Goal: Transaction & Acquisition: Purchase product/service

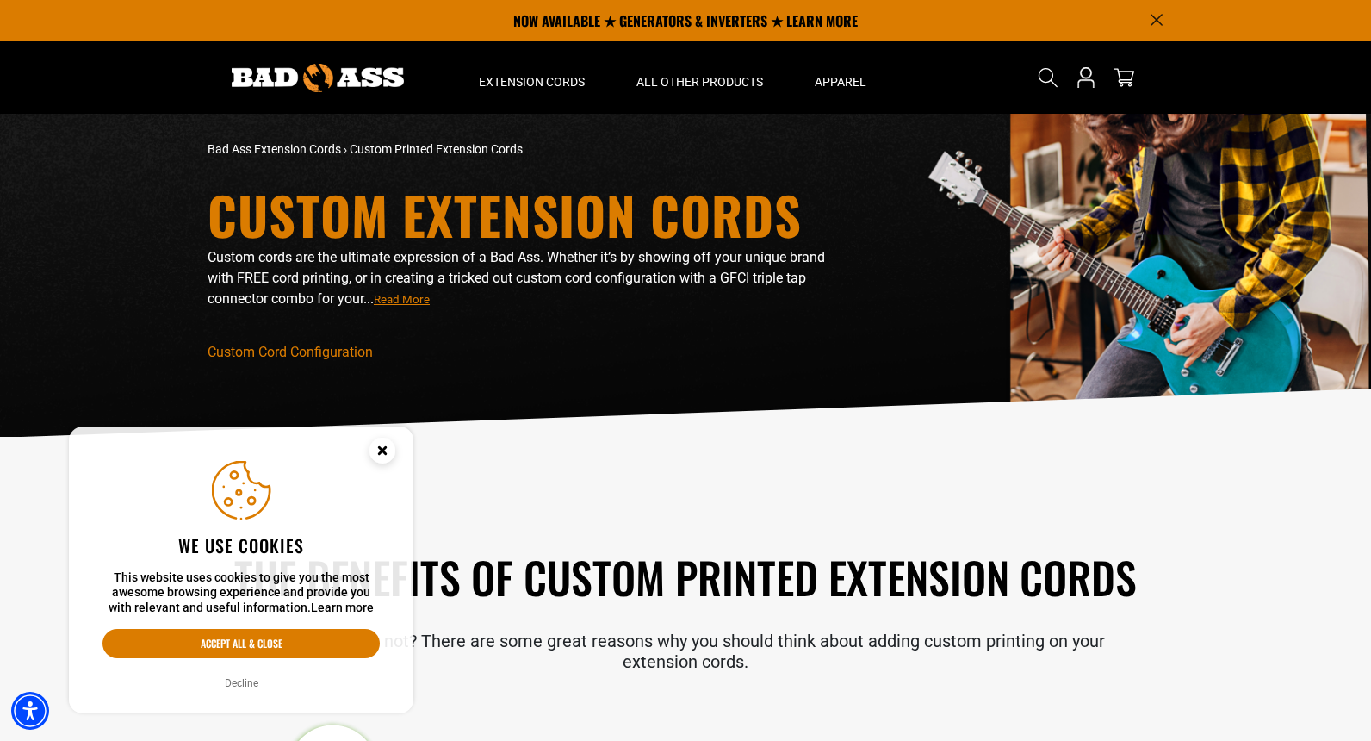
scroll to position [86, 0]
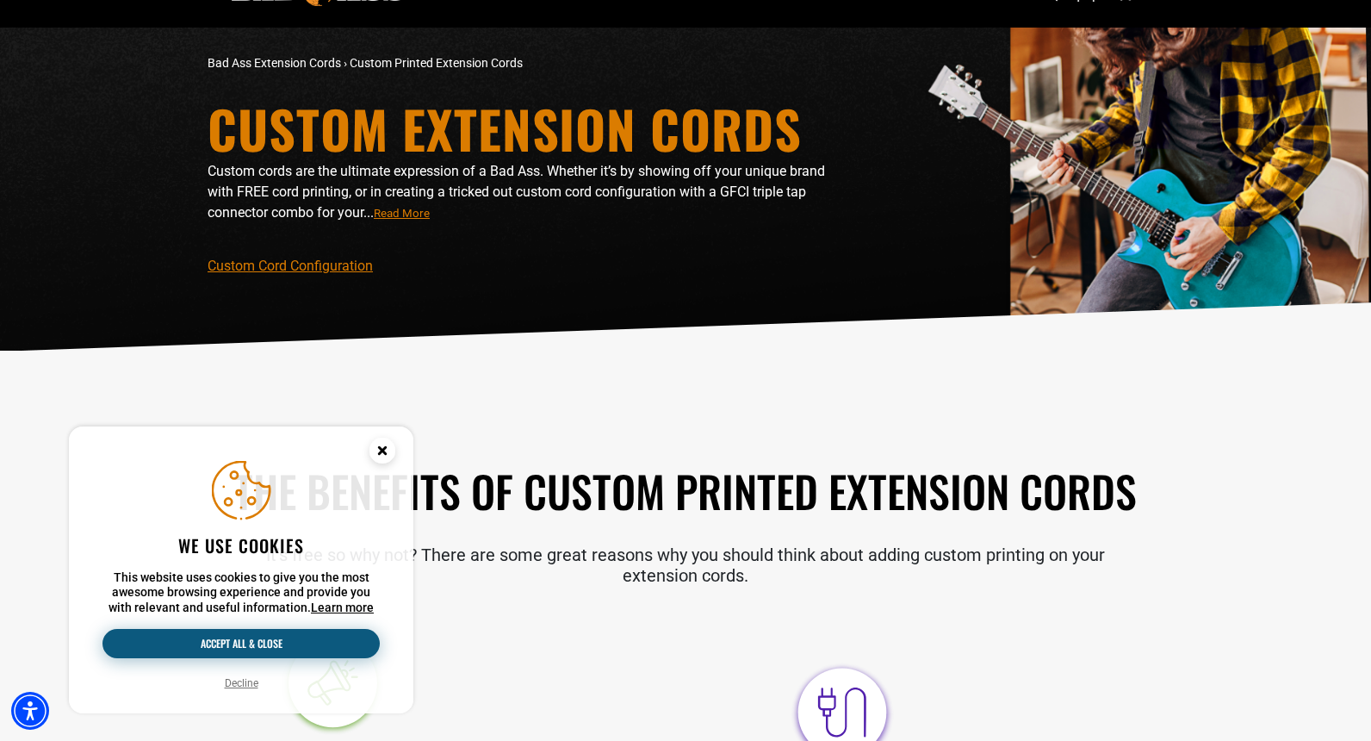
click at [240, 650] on button "Accept all & close" at bounding box center [241, 643] width 277 height 29
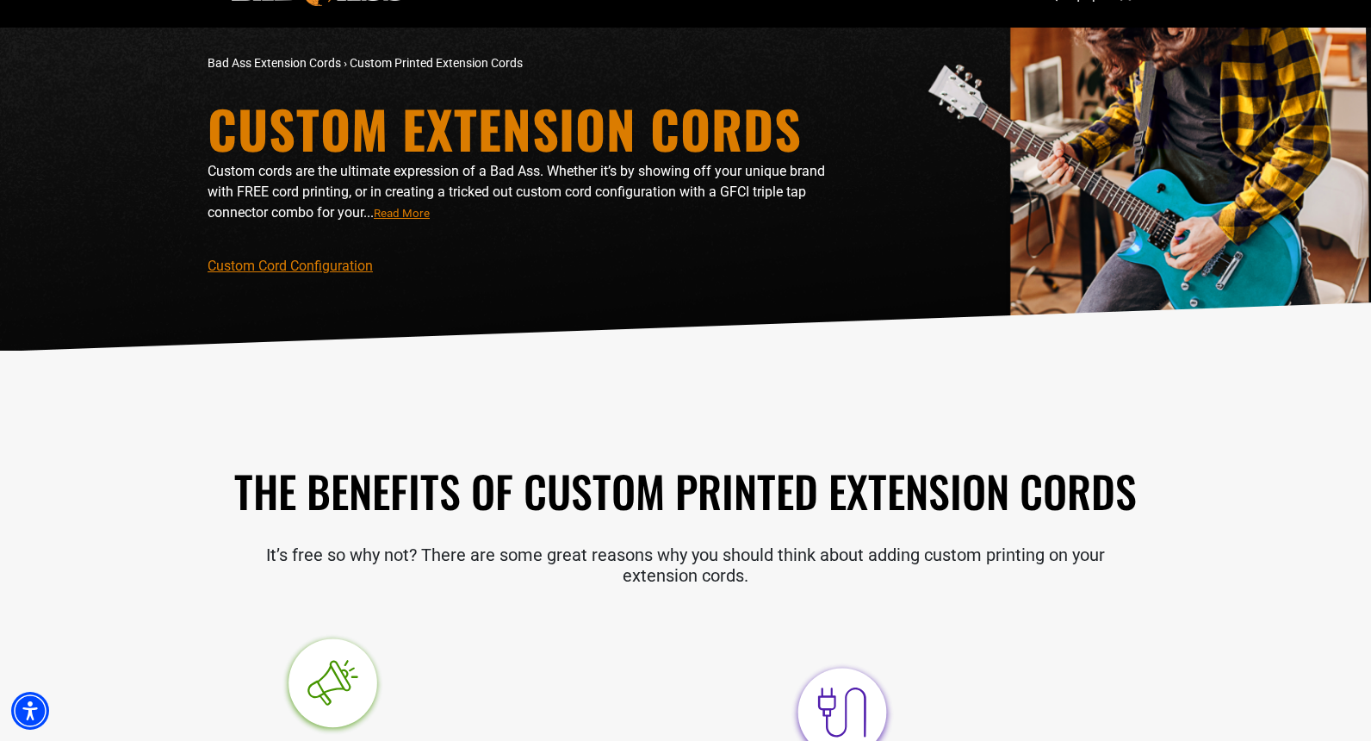
click at [413, 217] on span "Read More" at bounding box center [402, 213] width 56 height 13
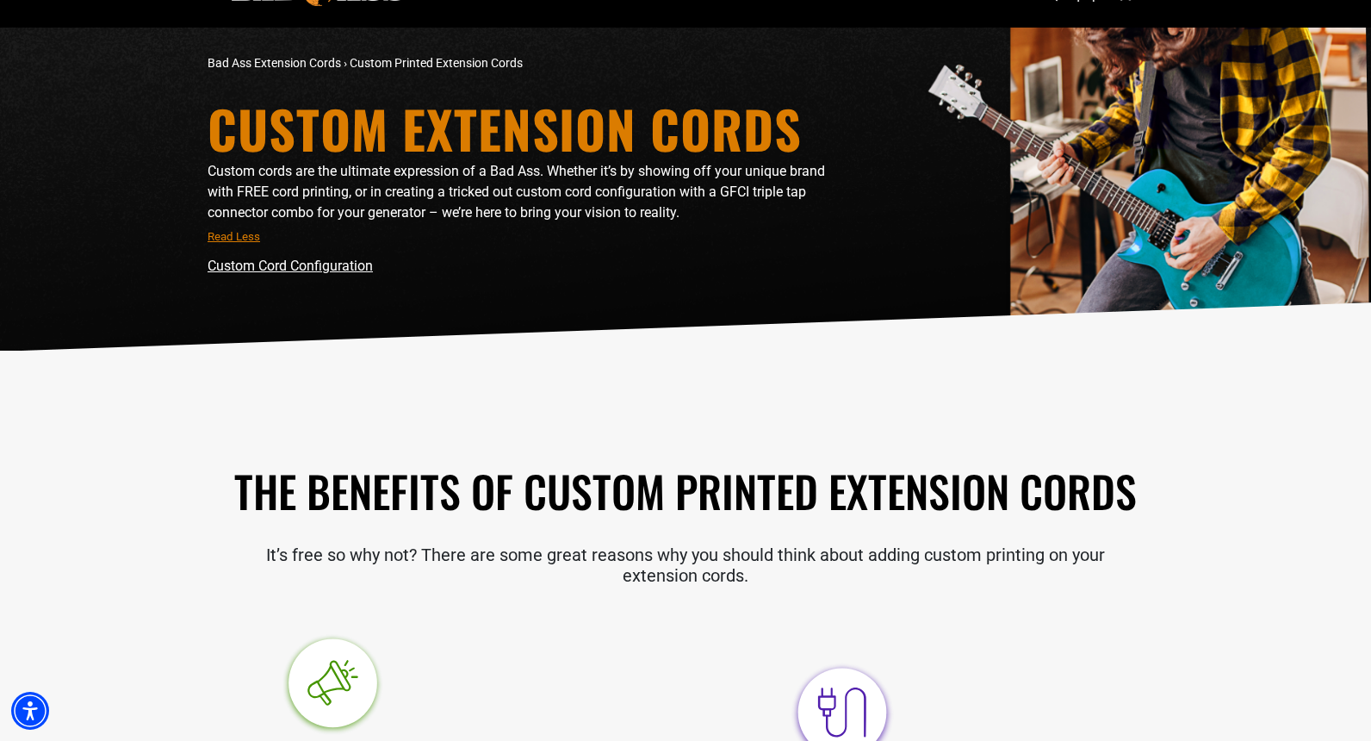
click at [333, 264] on link "Custom Cord Configuration" at bounding box center [290, 266] width 165 height 16
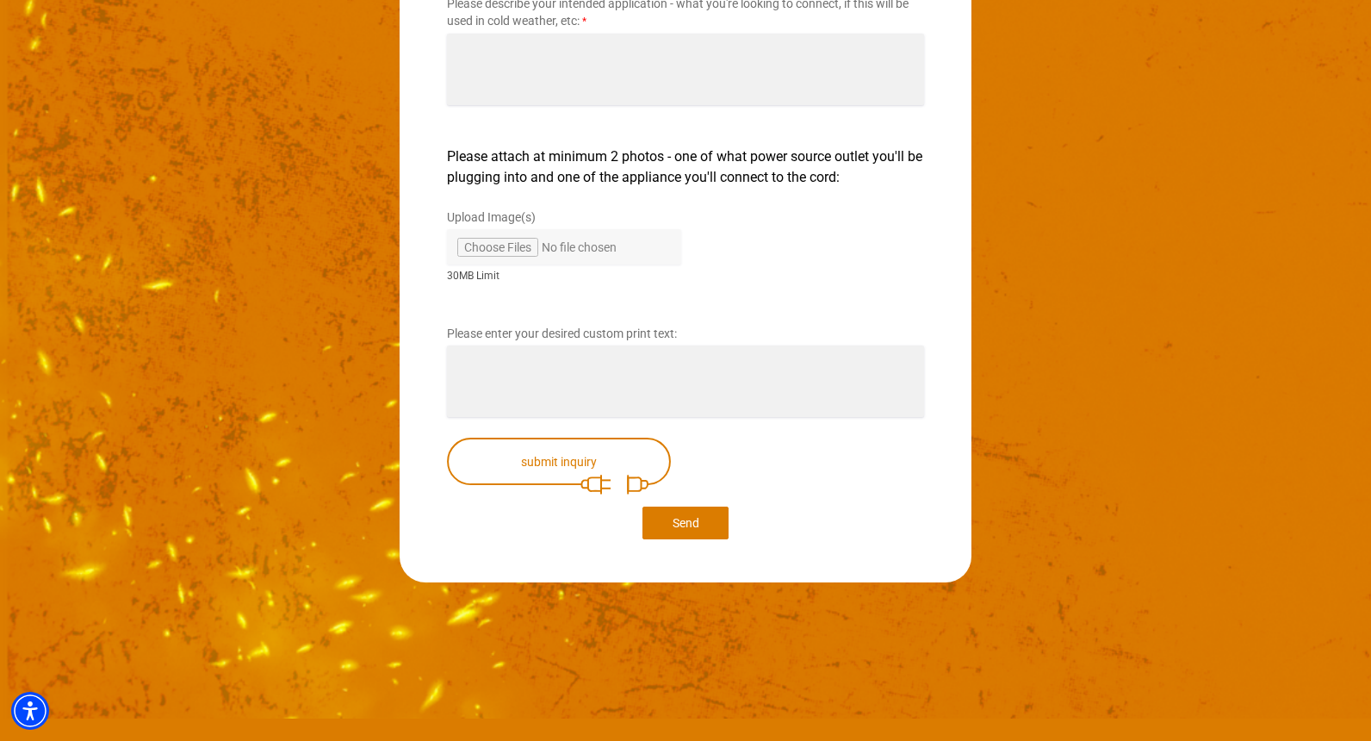
scroll to position [3102, 0]
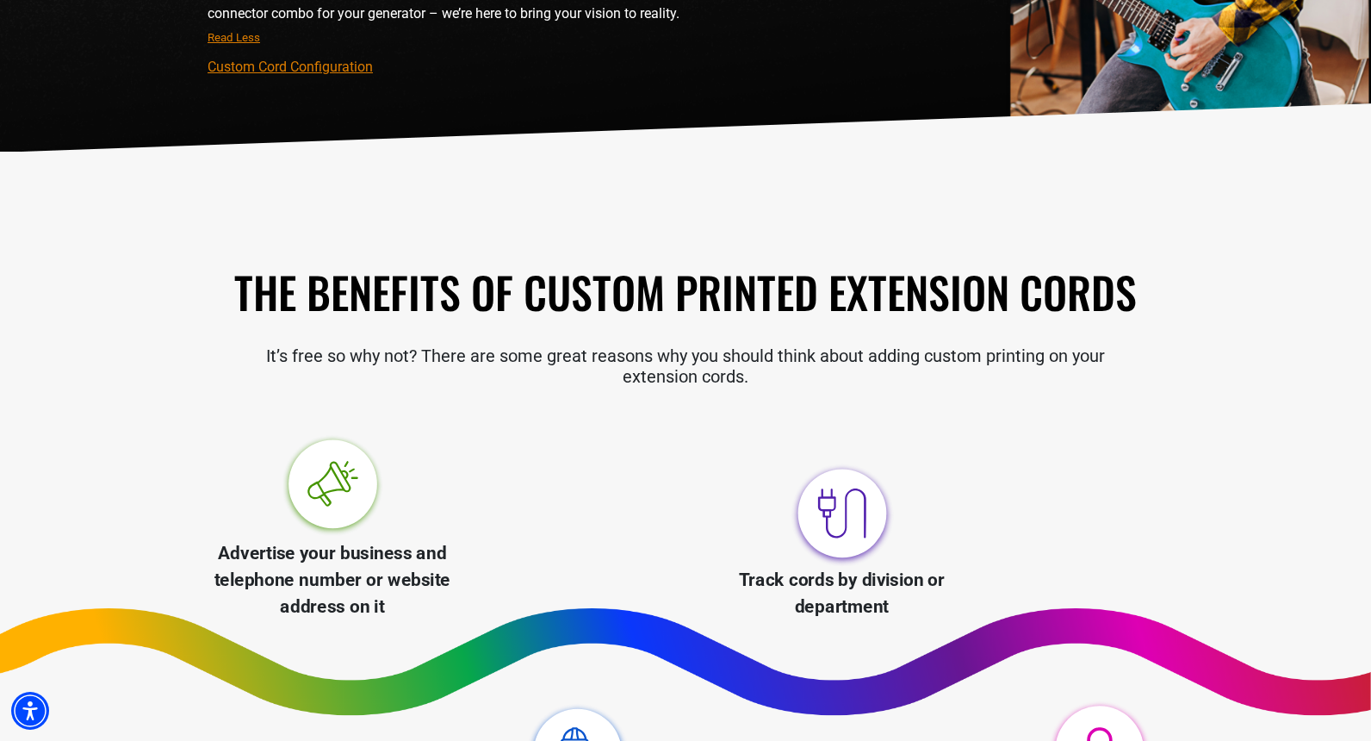
scroll to position [603, 0]
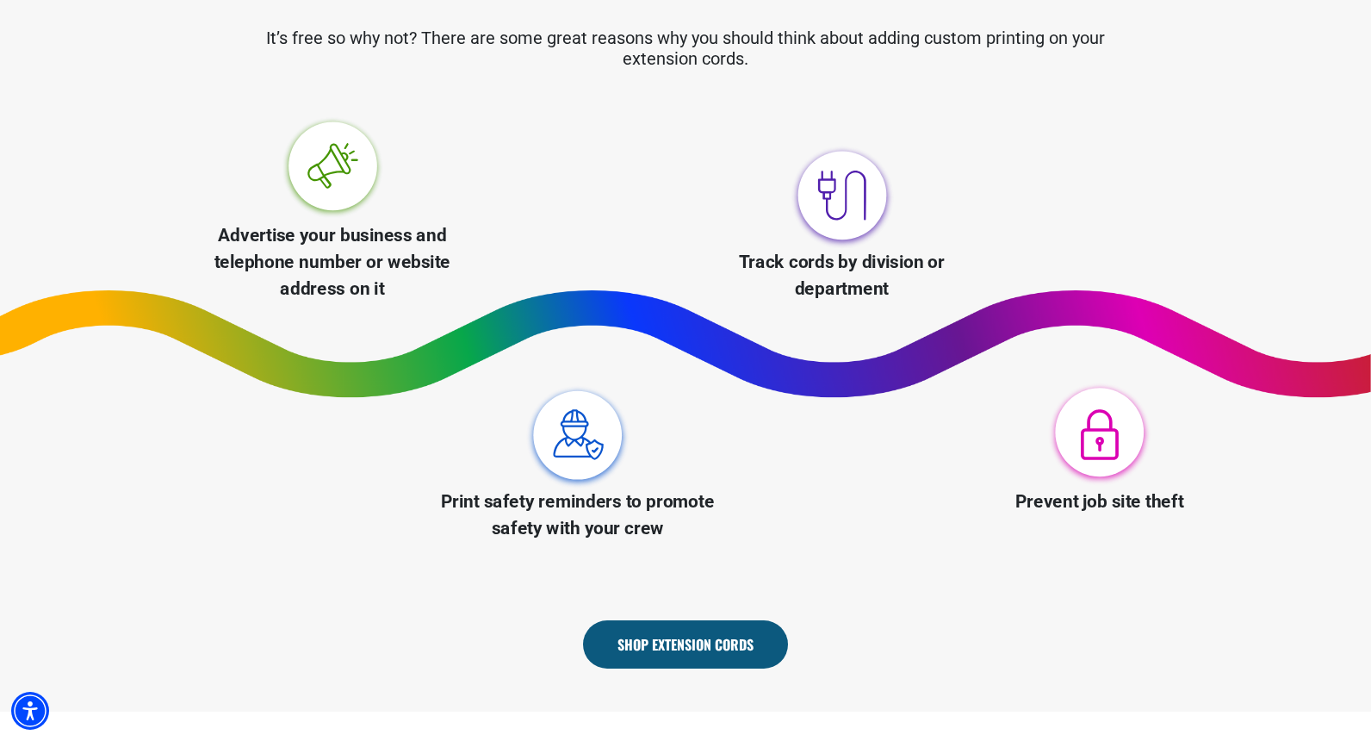
click at [358, 262] on p "Advertise your business and telephone number or website address on it" at bounding box center [332, 262] width 280 height 81
click at [312, 146] on img at bounding box center [332, 168] width 107 height 107
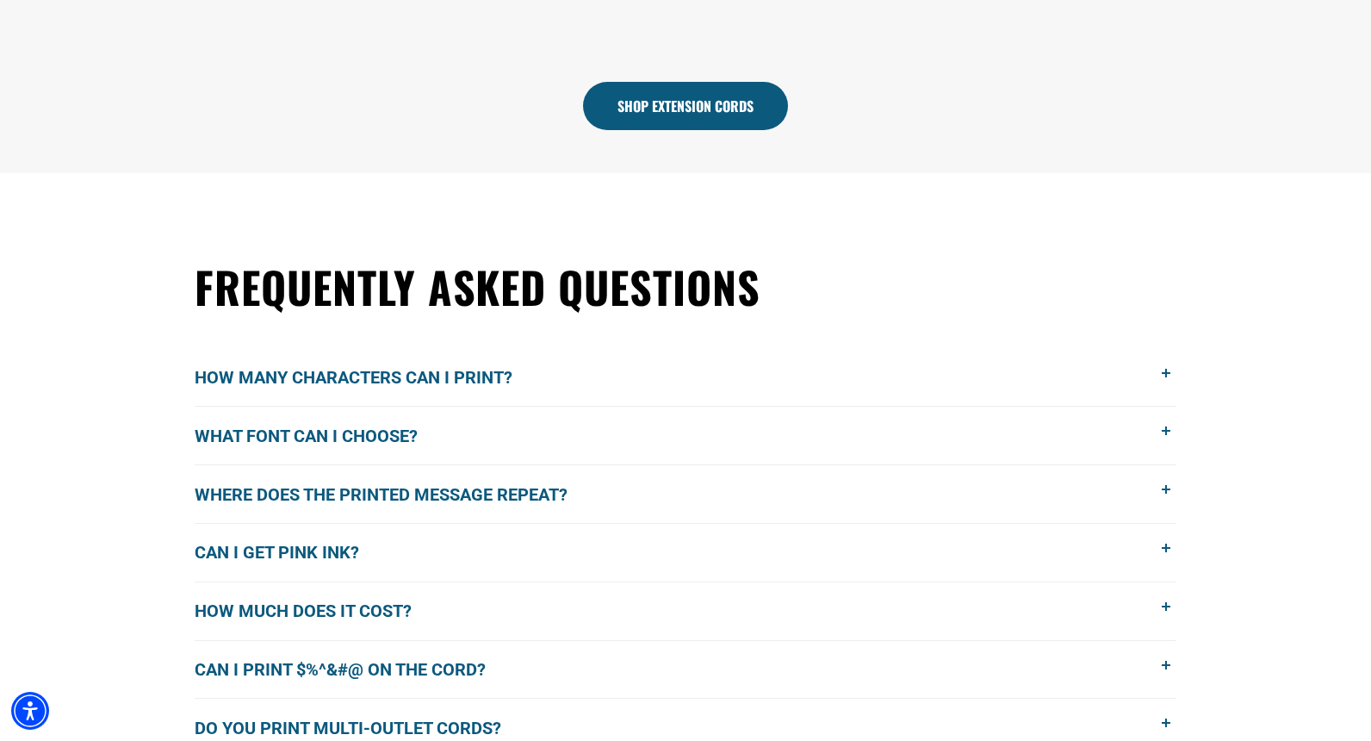
scroll to position [1206, 0]
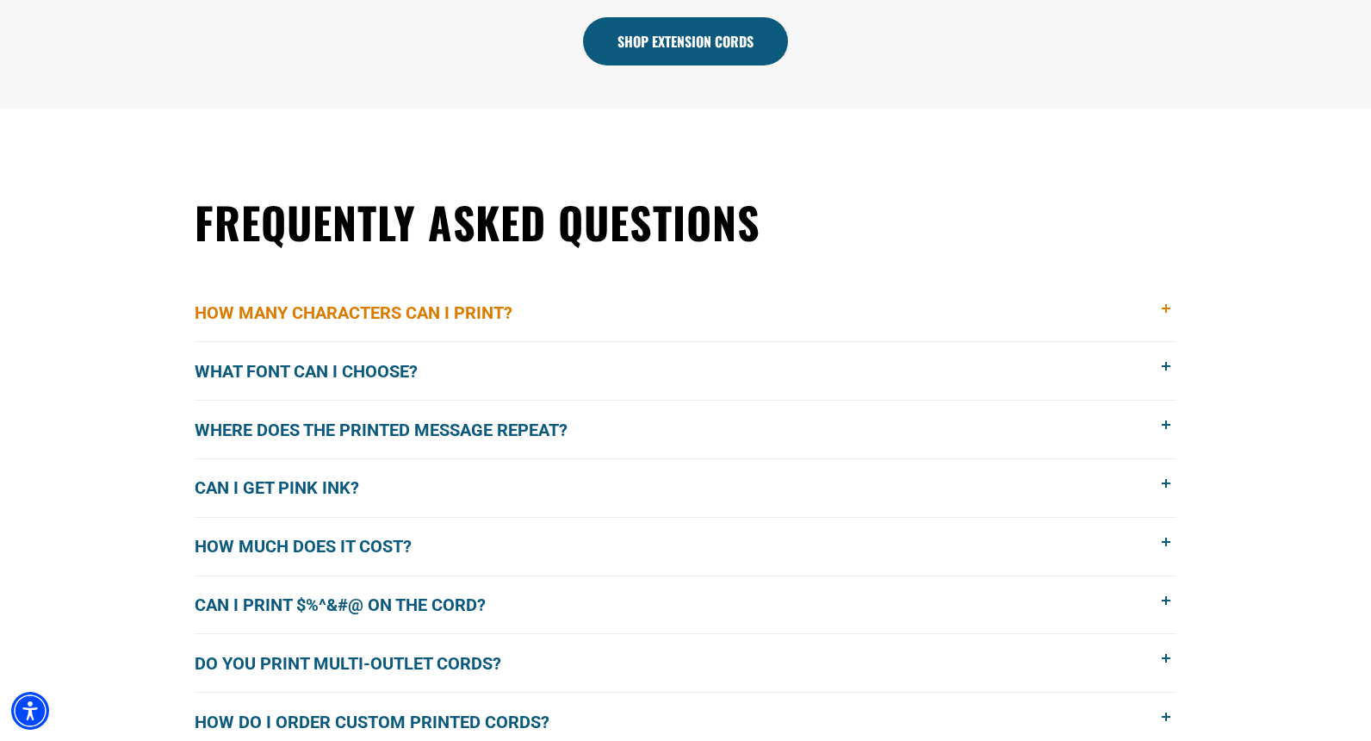
click at [1166, 314] on span at bounding box center [1167, 309] width 19 height 19
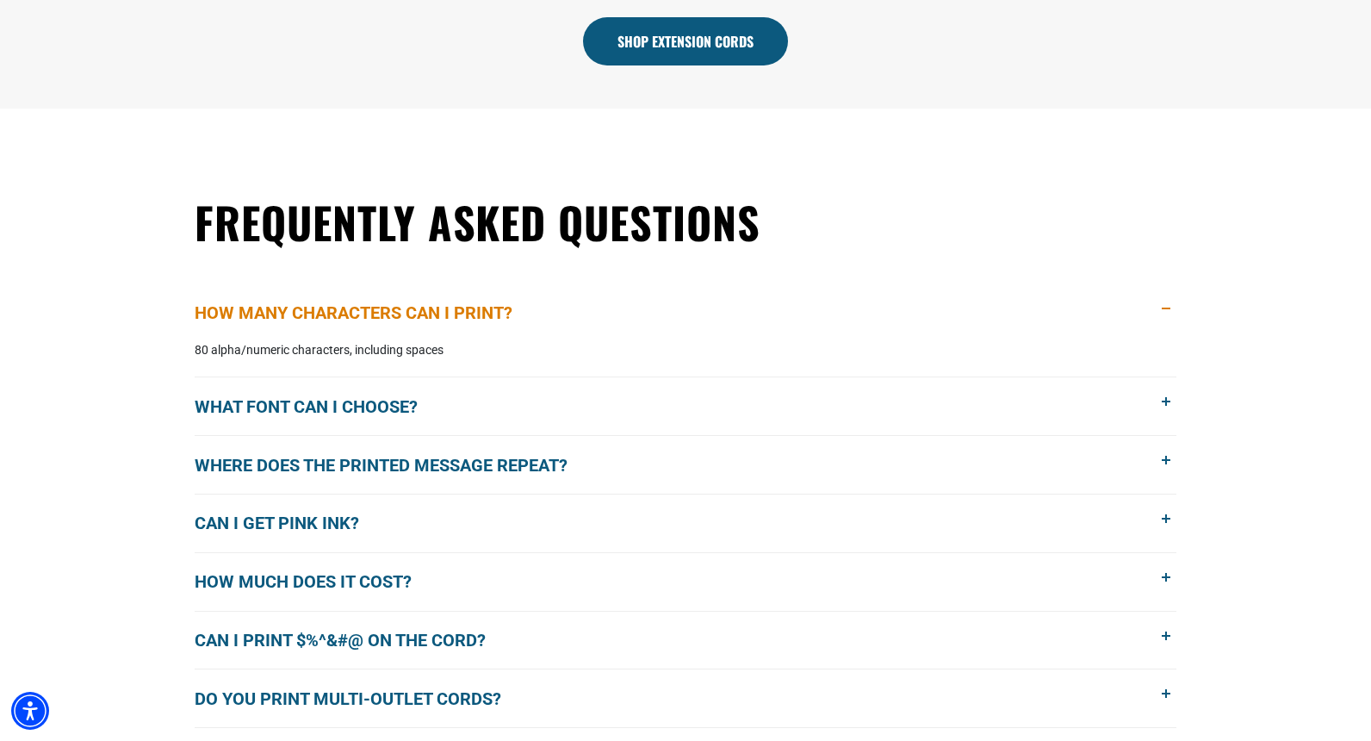
click at [1166, 314] on span at bounding box center [1167, 309] width 19 height 19
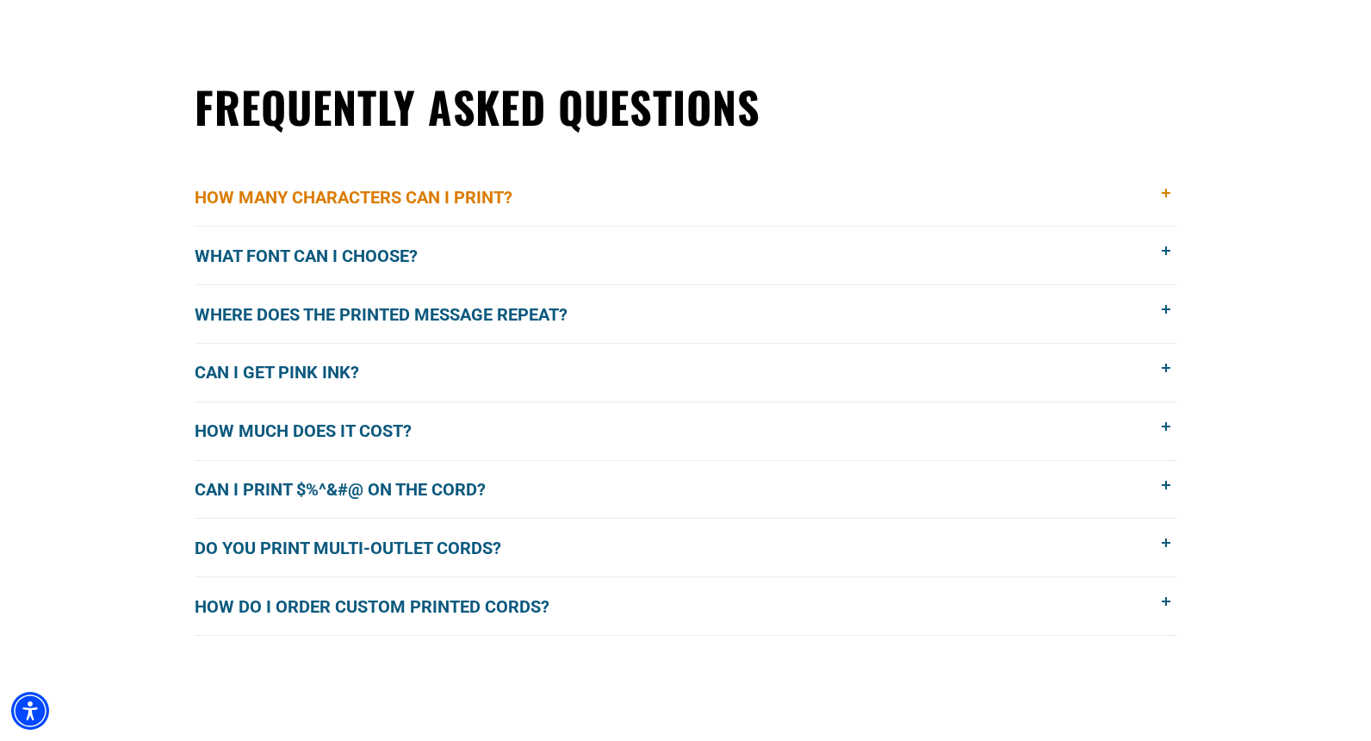
scroll to position [1378, 0]
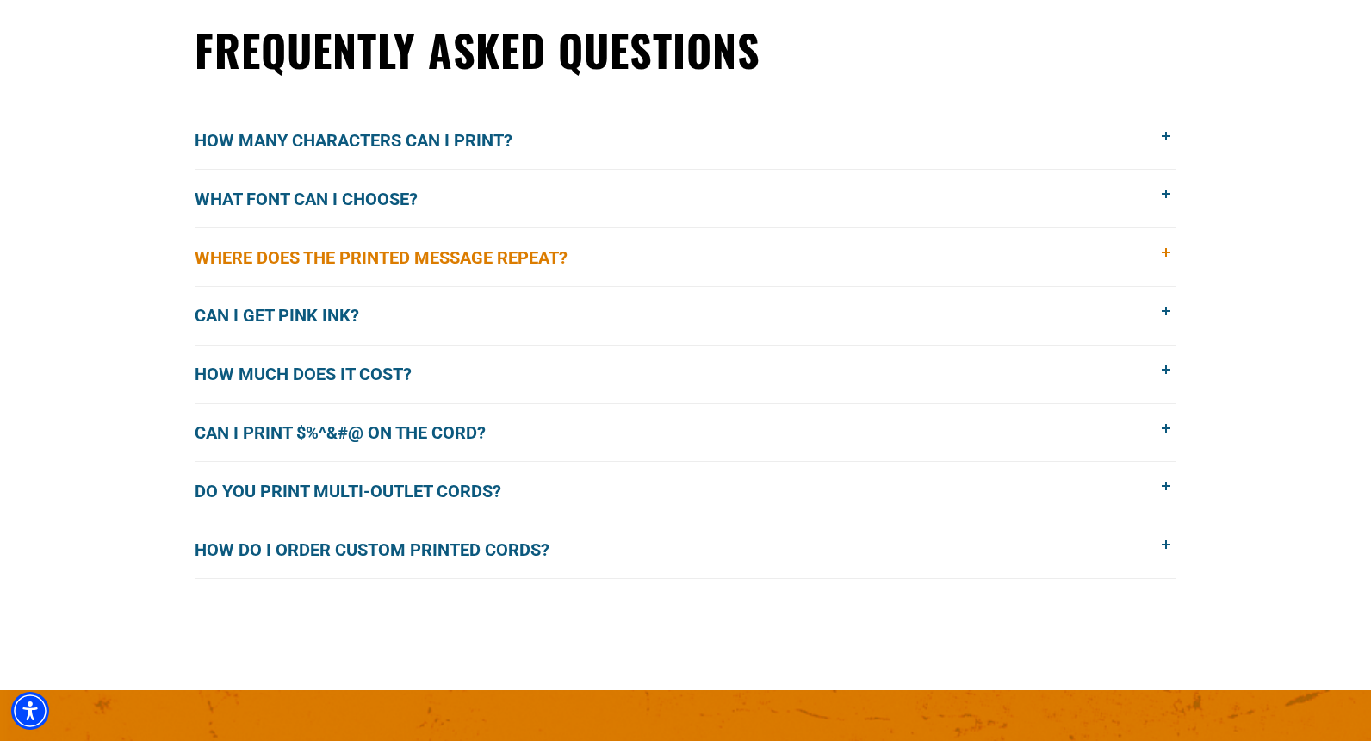
click at [1167, 252] on span at bounding box center [1167, 253] width 19 height 19
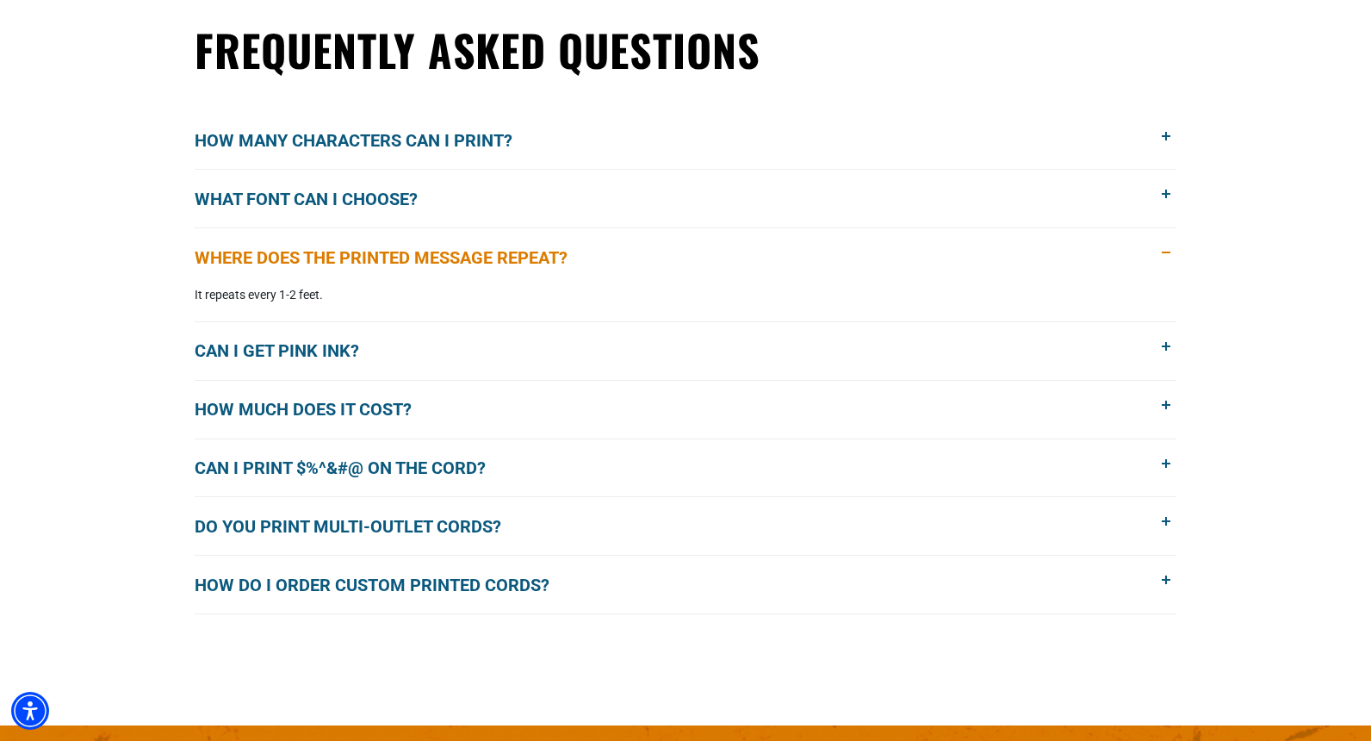
click at [1167, 251] on span at bounding box center [1167, 253] width 19 height 19
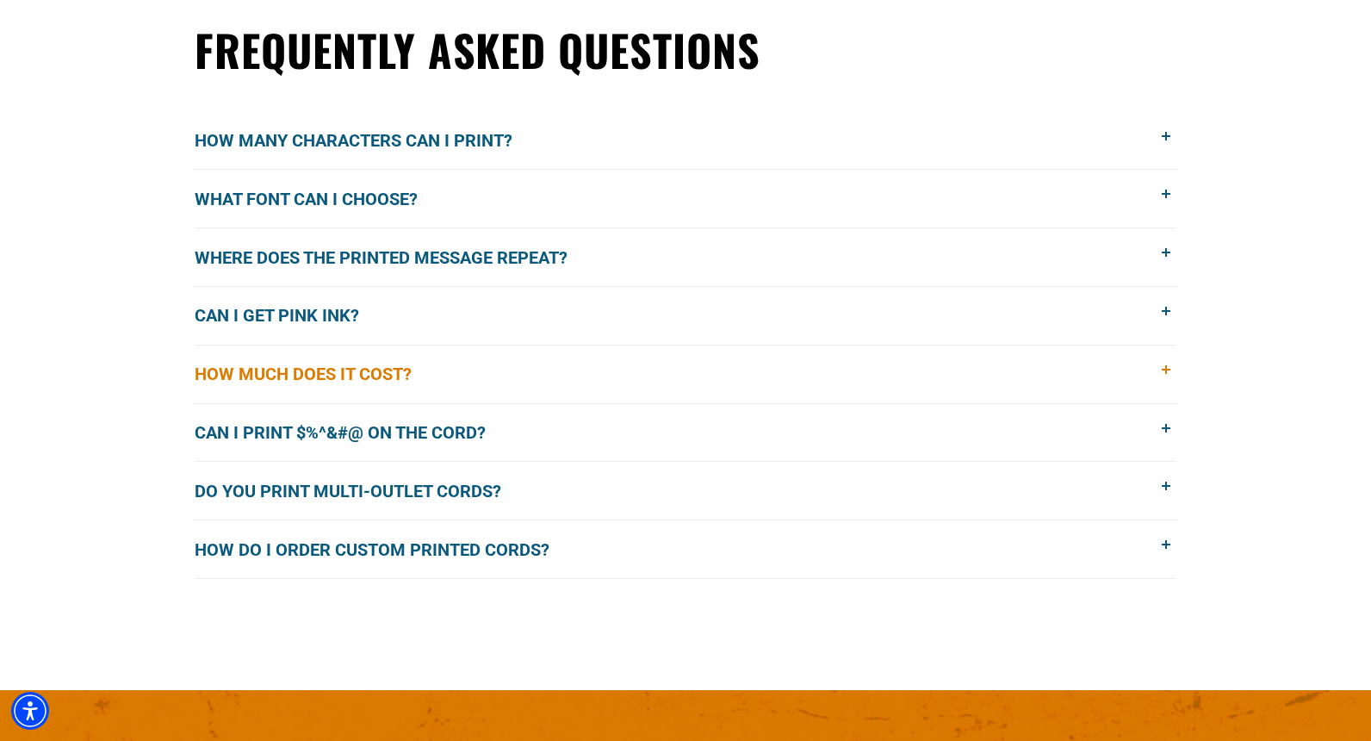
click at [1167, 375] on span at bounding box center [1167, 370] width 19 height 19
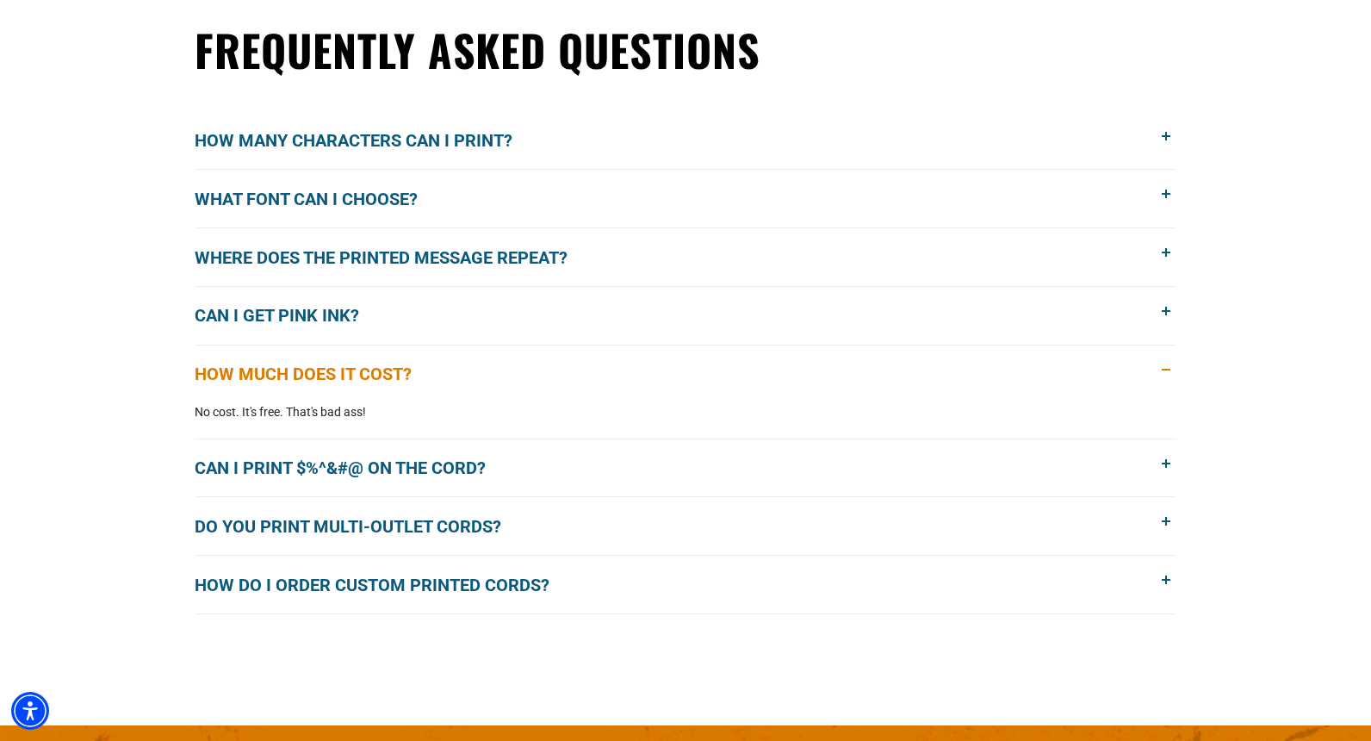
click at [1167, 375] on span at bounding box center [1167, 370] width 19 height 19
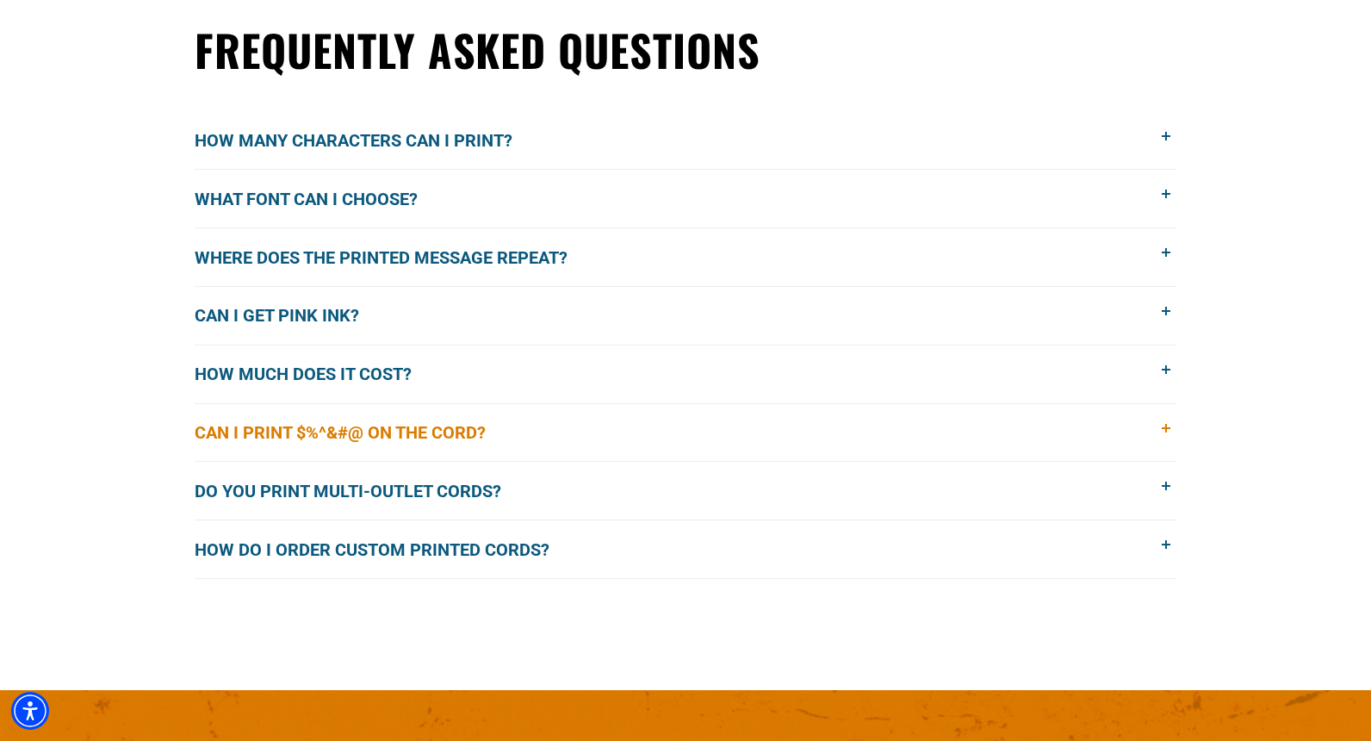
click at [1163, 432] on span at bounding box center [1167, 429] width 19 height 19
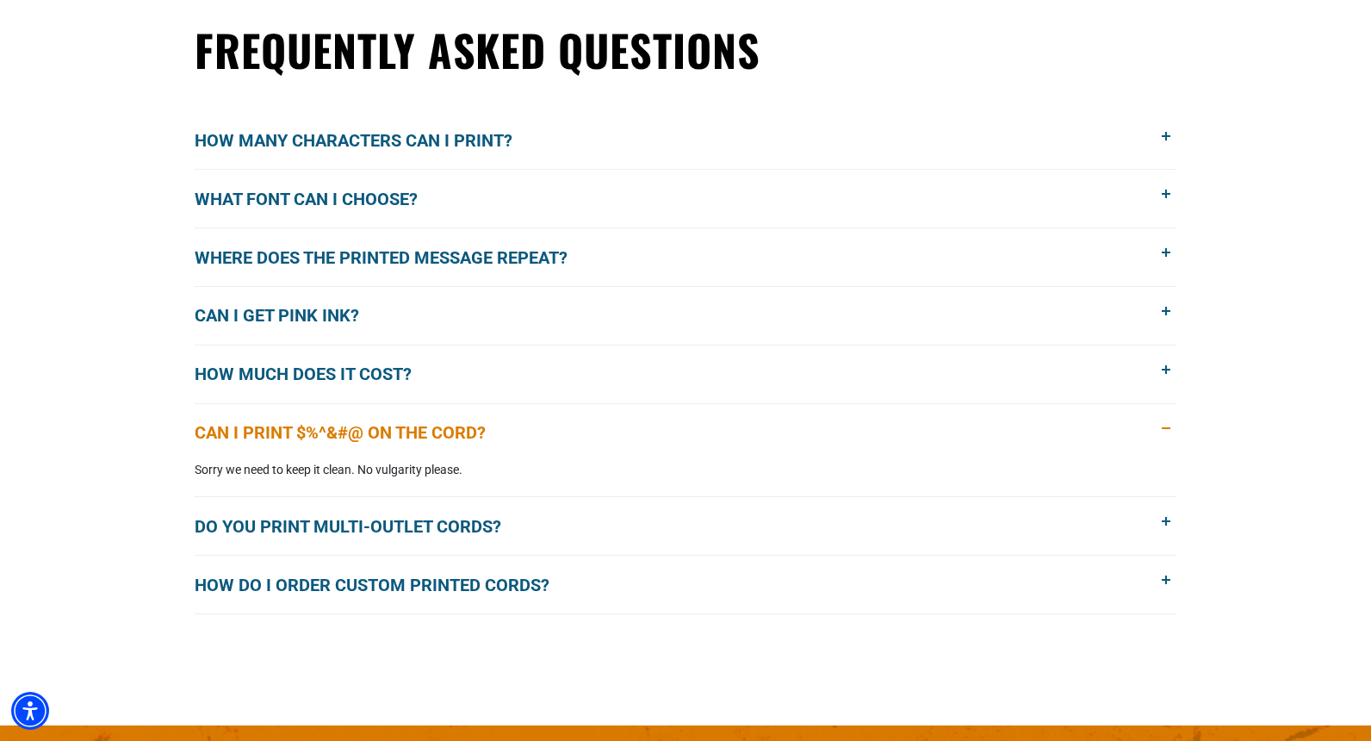
click at [1163, 432] on span at bounding box center [1167, 429] width 19 height 19
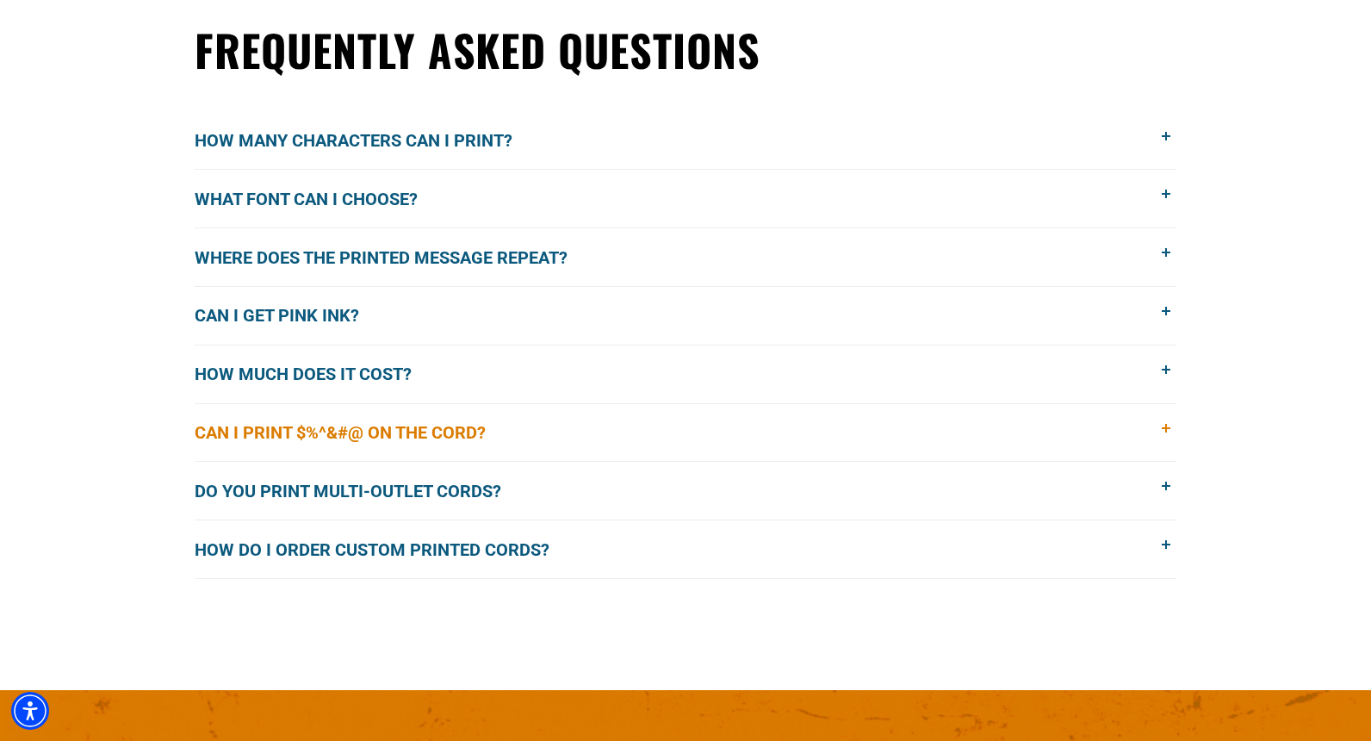
scroll to position [1464, 0]
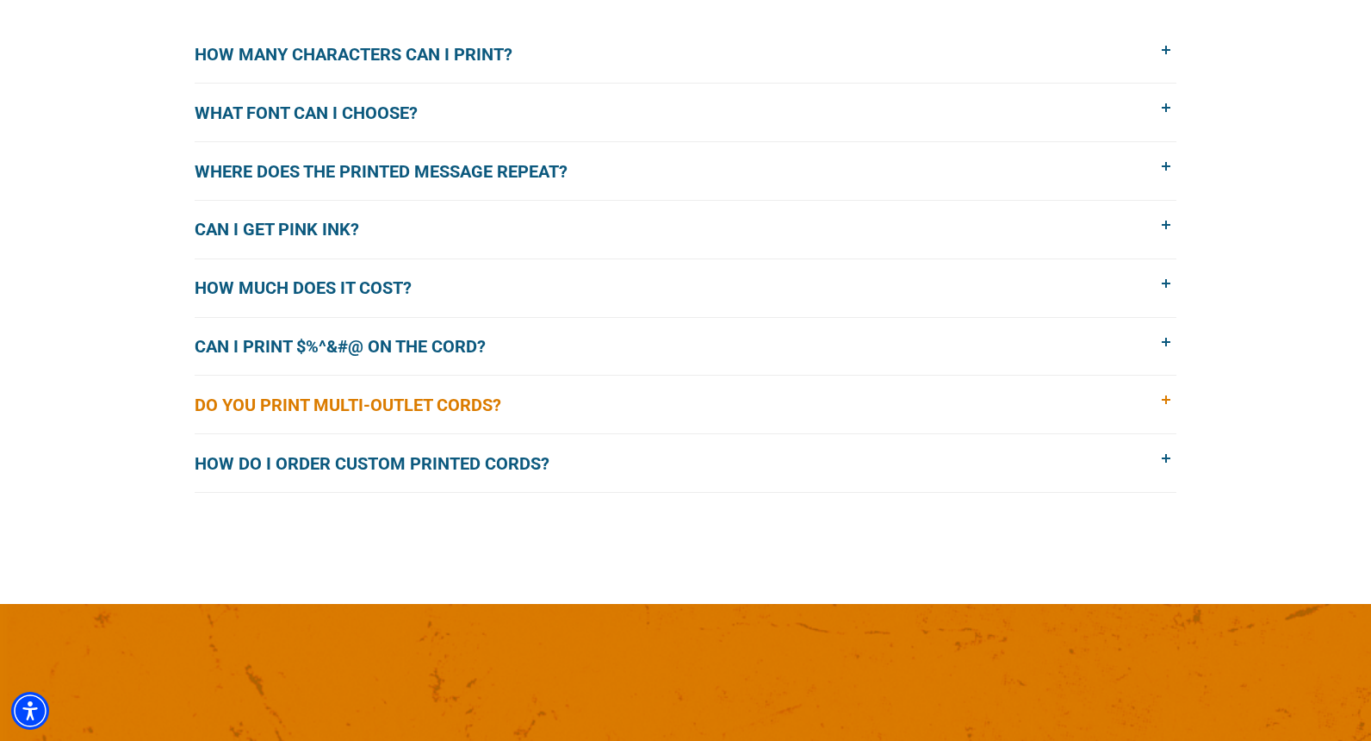
click at [1175, 400] on span at bounding box center [1167, 400] width 19 height 19
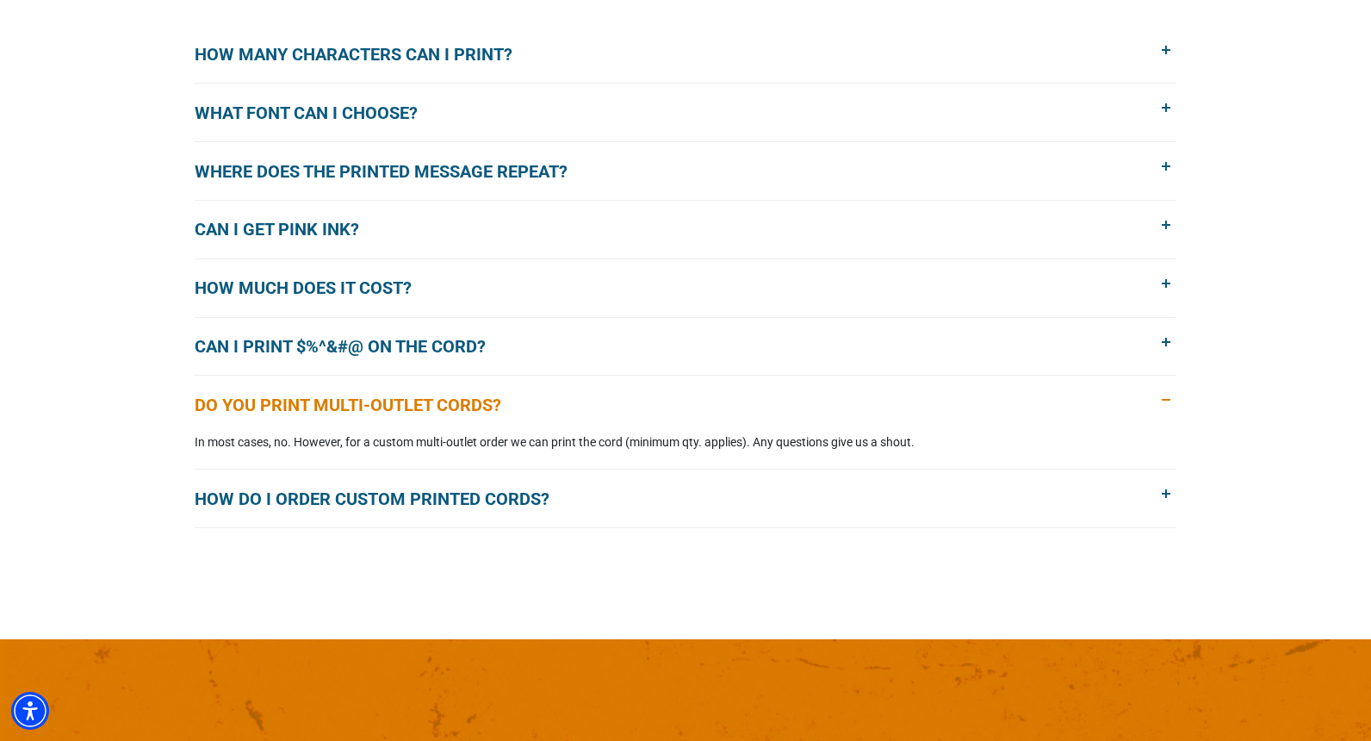
click at [1175, 399] on span at bounding box center [1167, 400] width 19 height 19
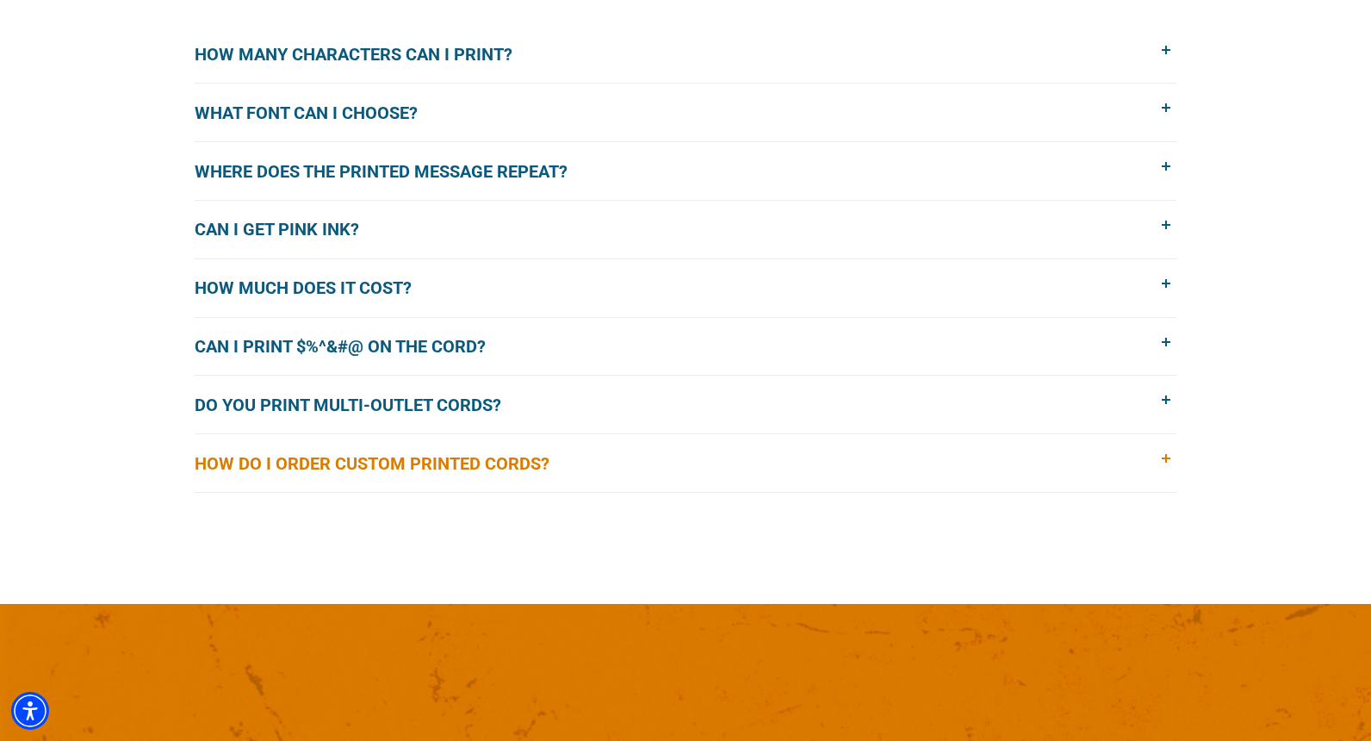
click at [1176, 460] on span at bounding box center [1167, 459] width 19 height 19
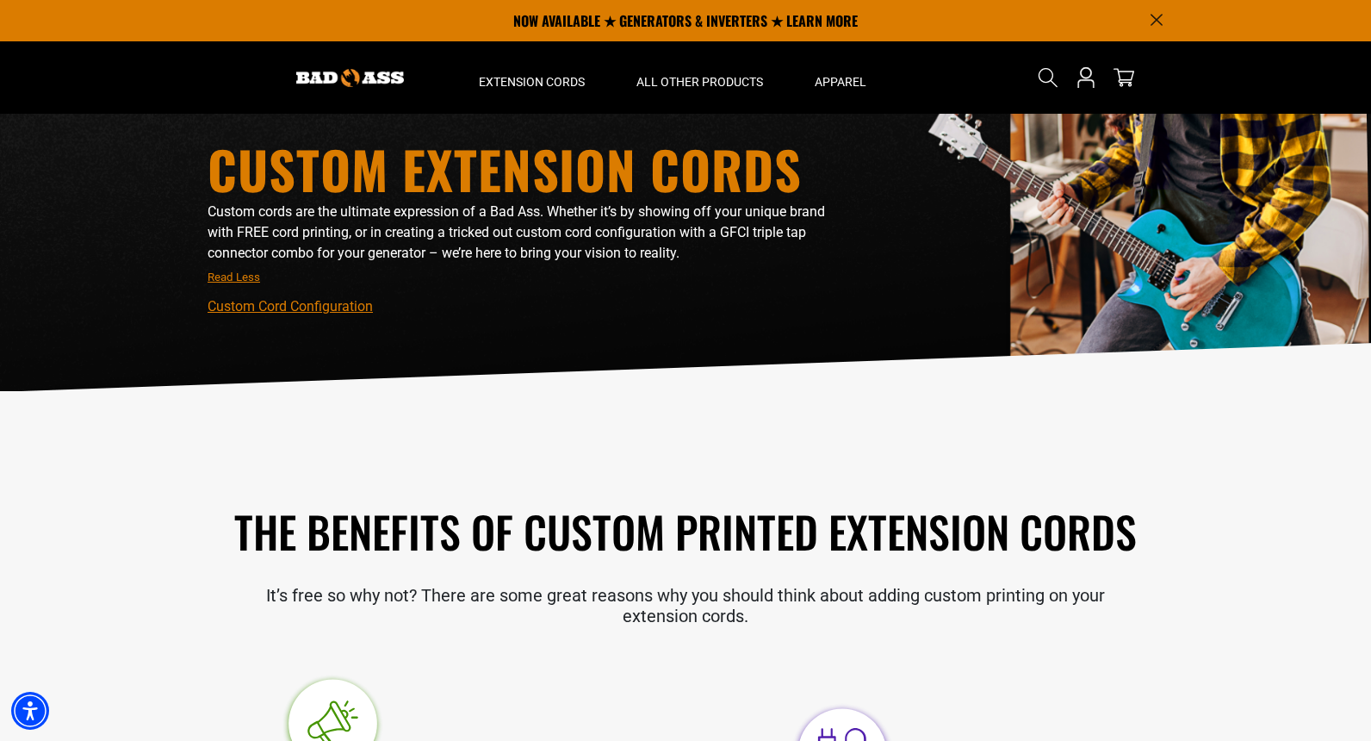
scroll to position [0, 0]
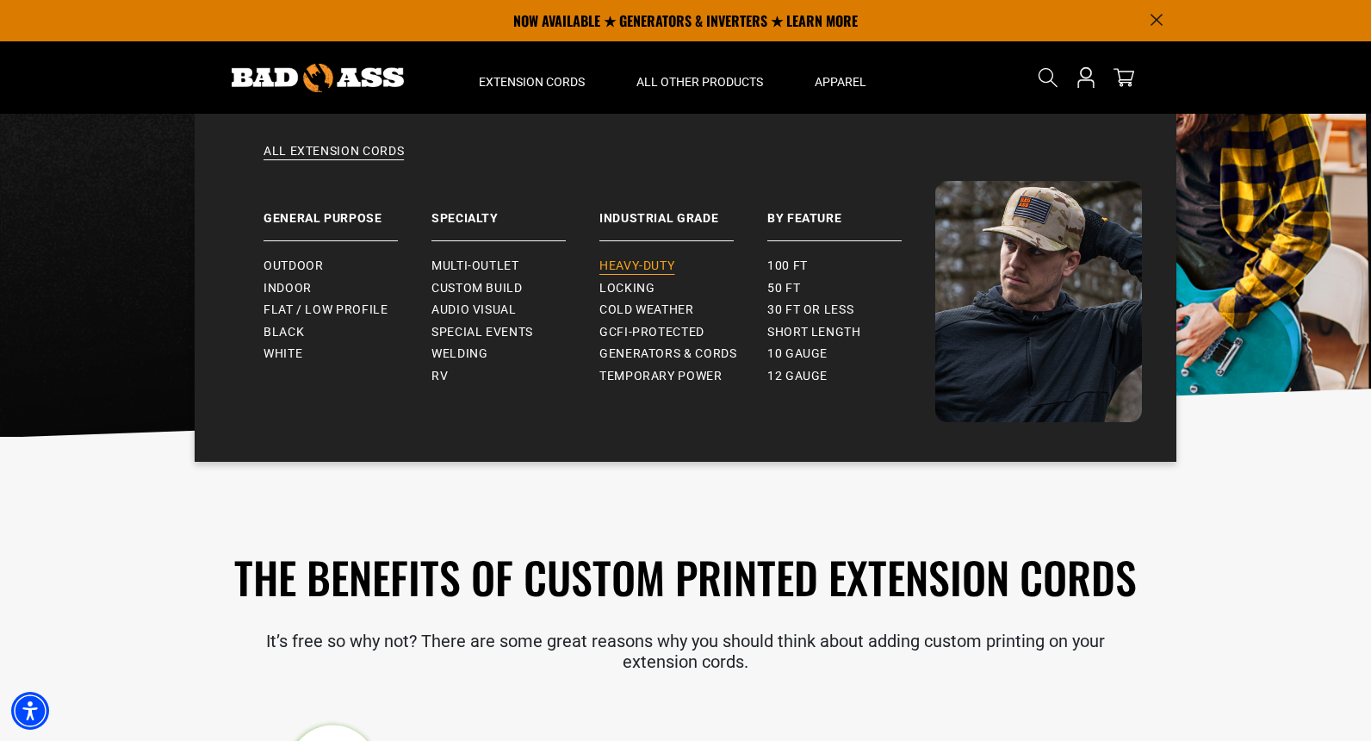
click at [644, 272] on span "Heavy-Duty" at bounding box center [637, 266] width 75 height 16
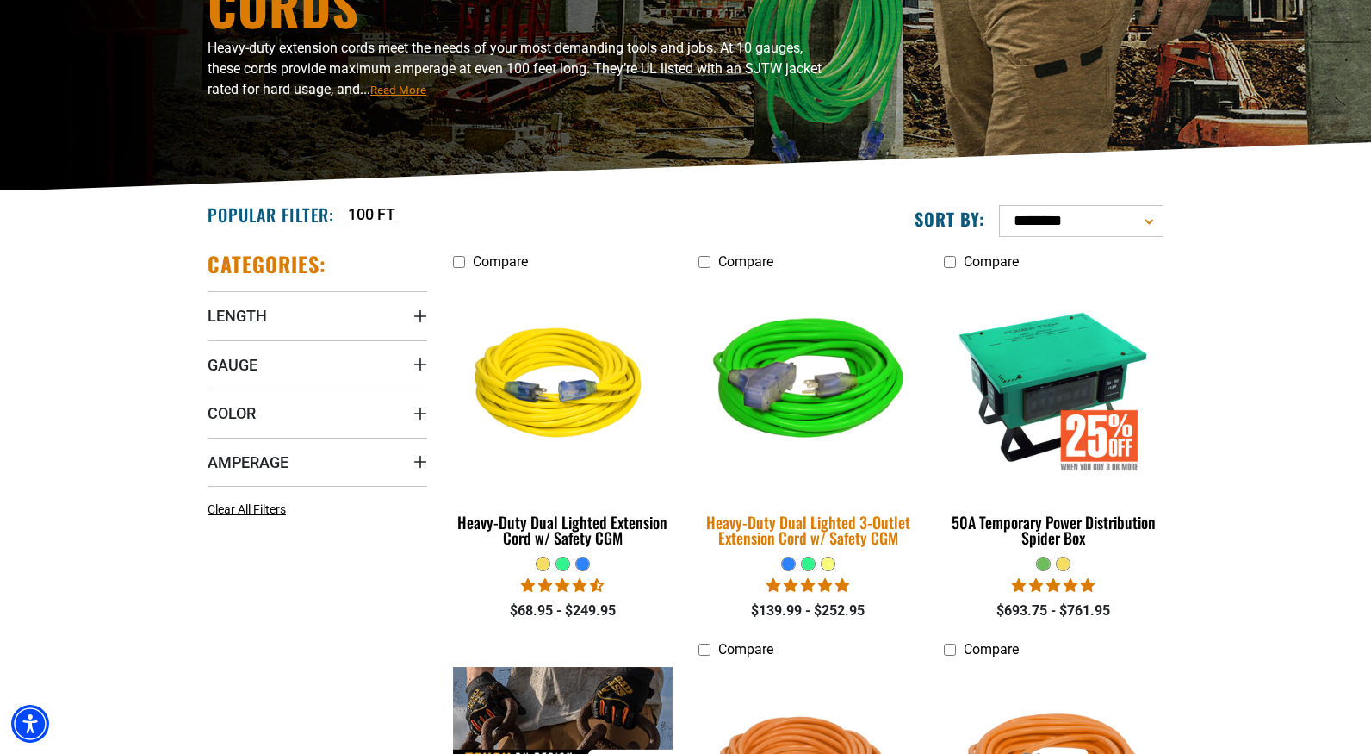
scroll to position [258, 0]
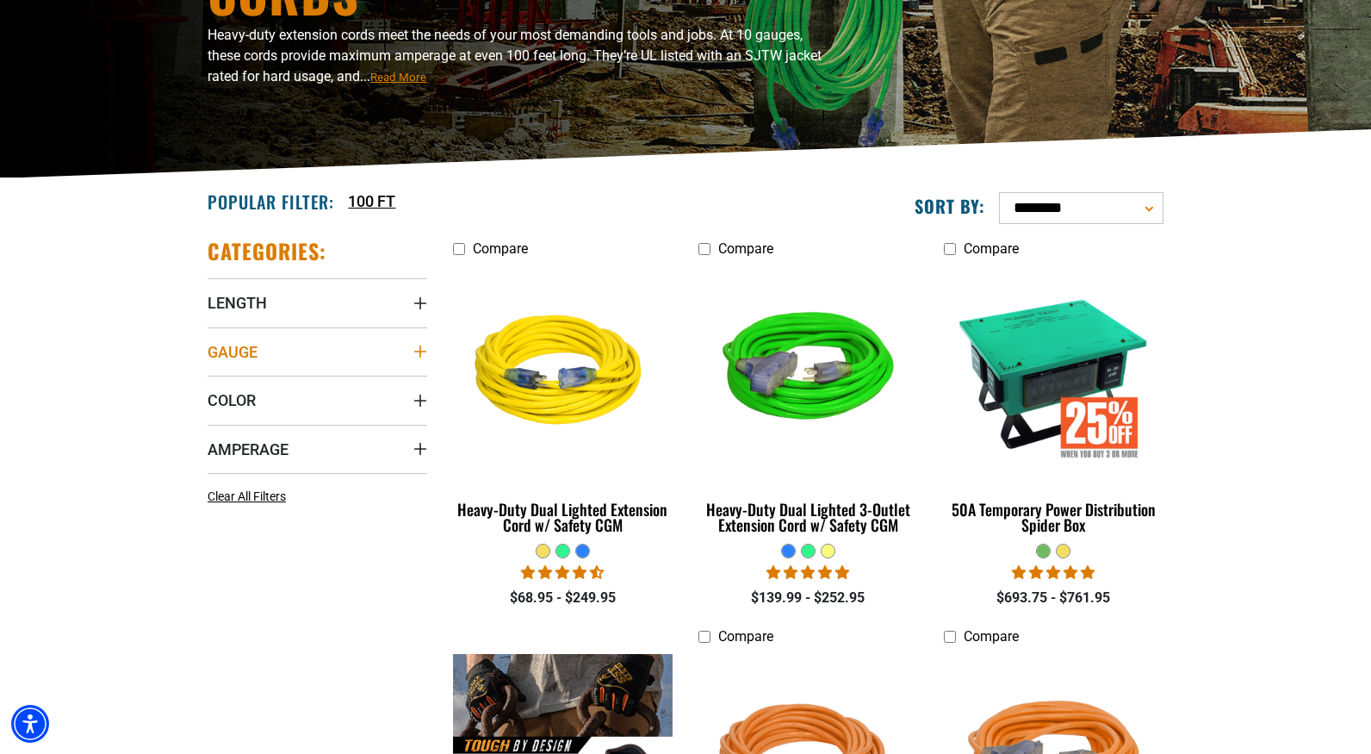
click at [420, 346] on icon "Gauge" at bounding box center [420, 351] width 12 height 12
click at [319, 386] on icon at bounding box center [325, 387] width 14 height 22
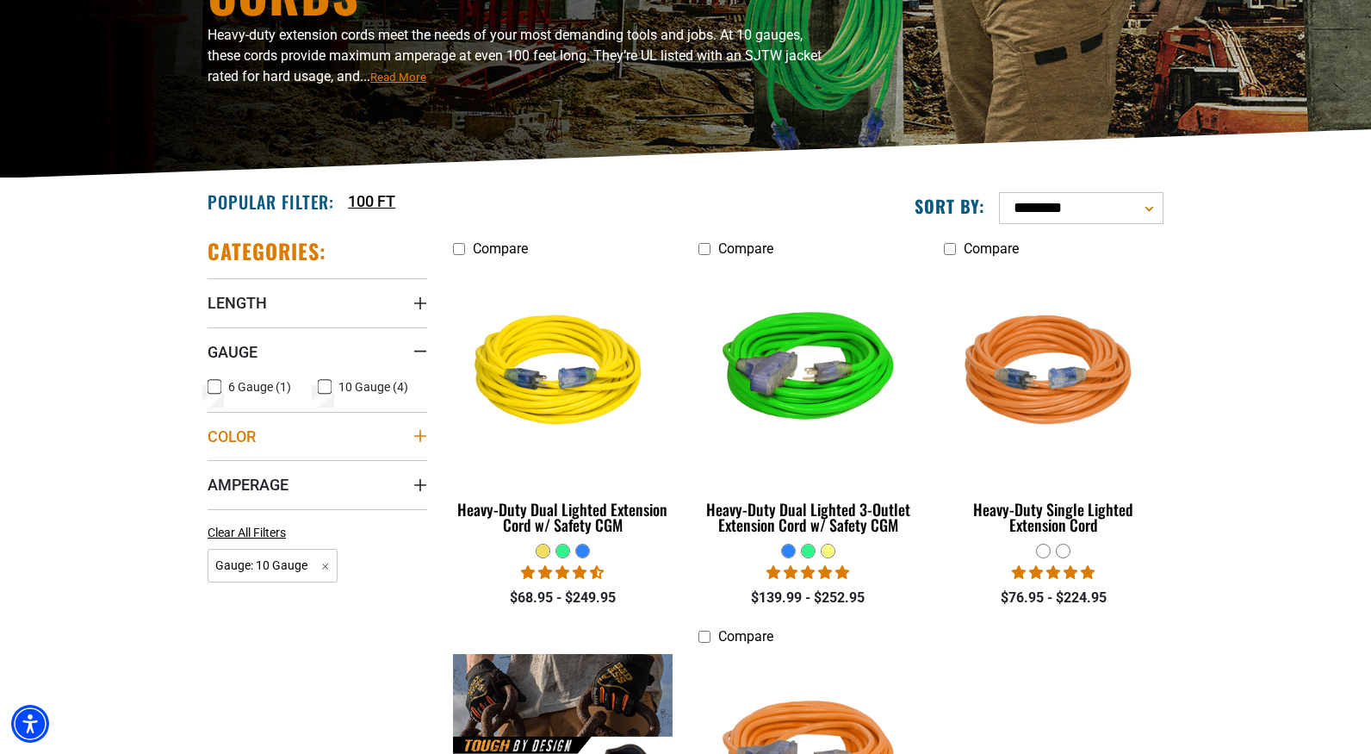
click at [419, 436] on icon "Color" at bounding box center [420, 436] width 12 height 12
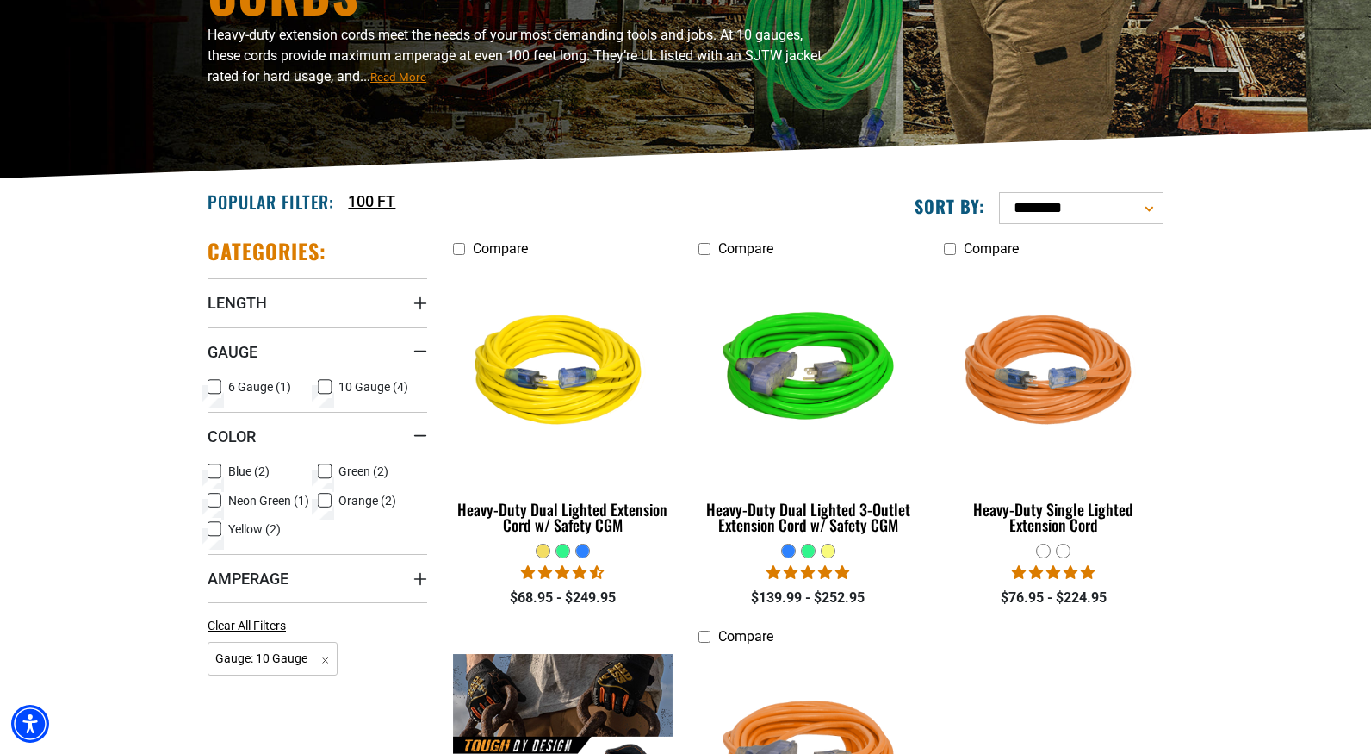
click at [221, 527] on icon at bounding box center [215, 529] width 14 height 22
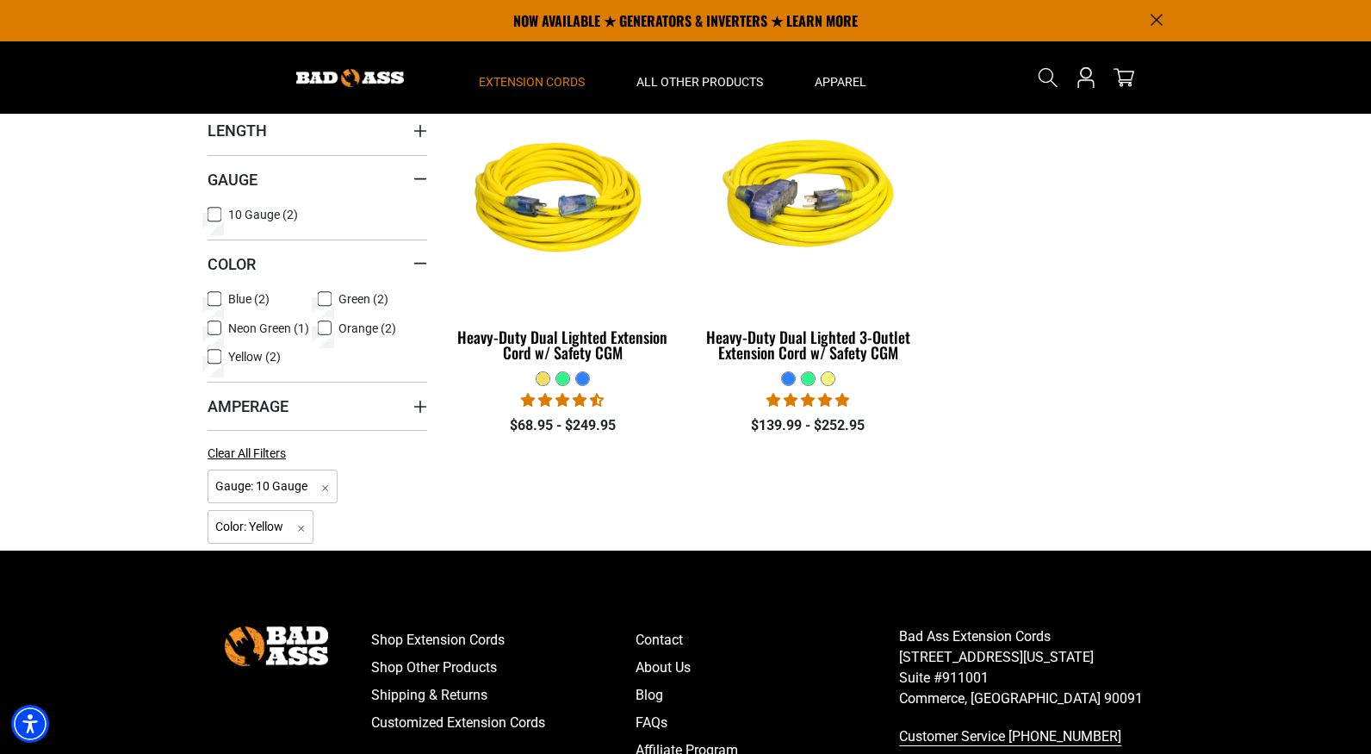
scroll to position [345, 0]
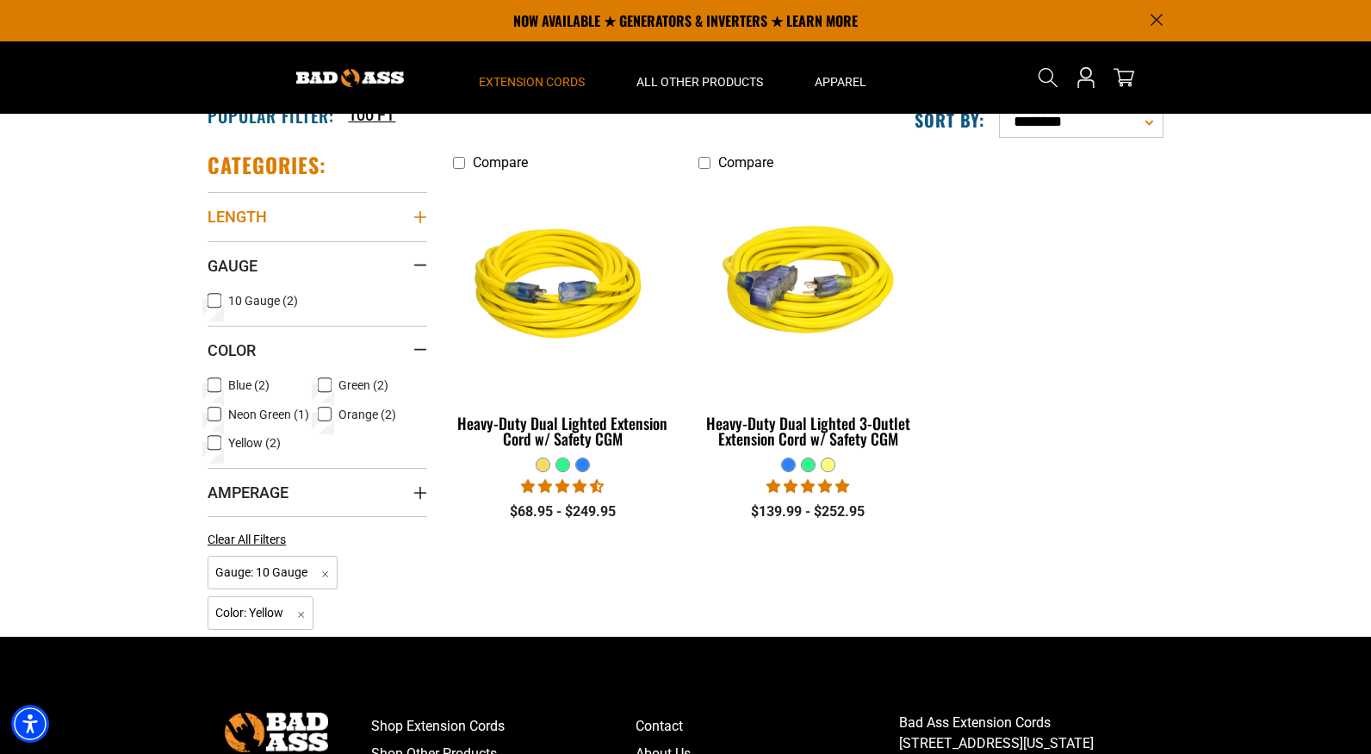
click at [417, 219] on icon "Length" at bounding box center [420, 217] width 14 height 14
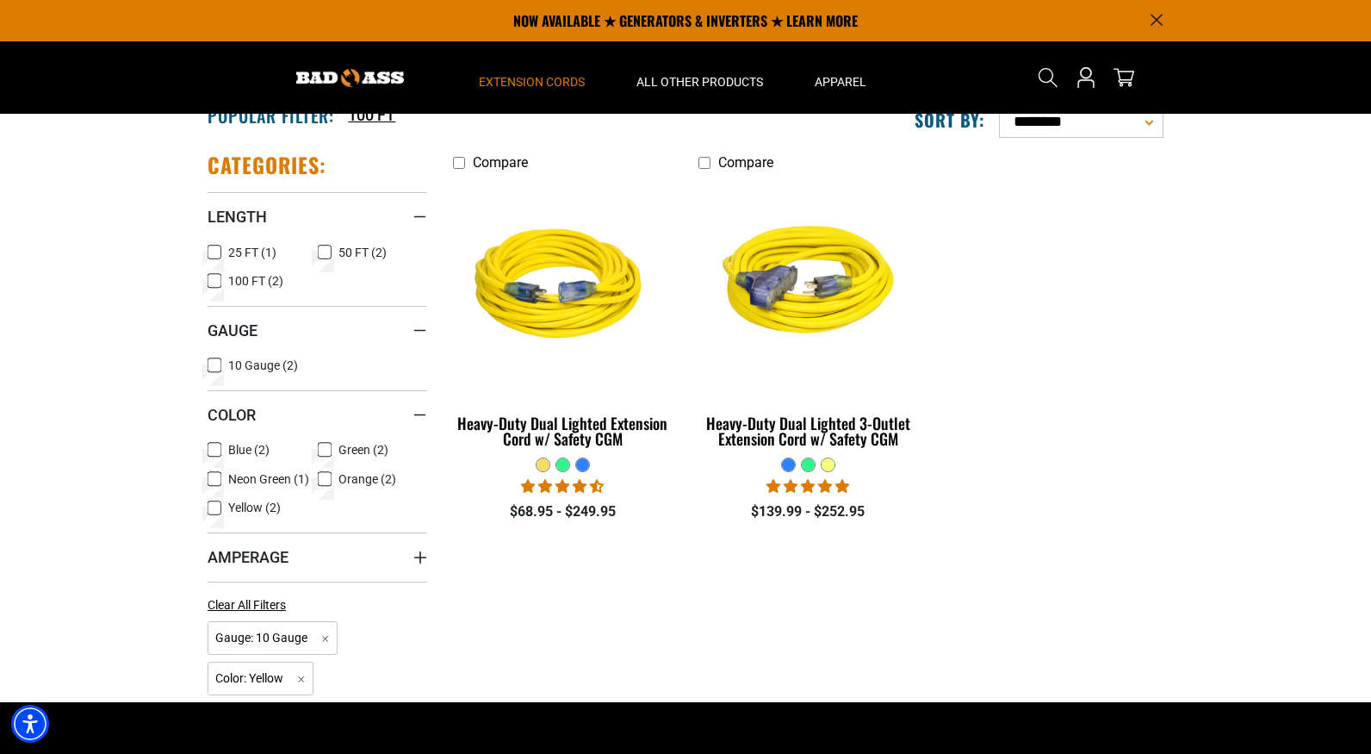
click at [219, 278] on icon at bounding box center [215, 281] width 14 height 22
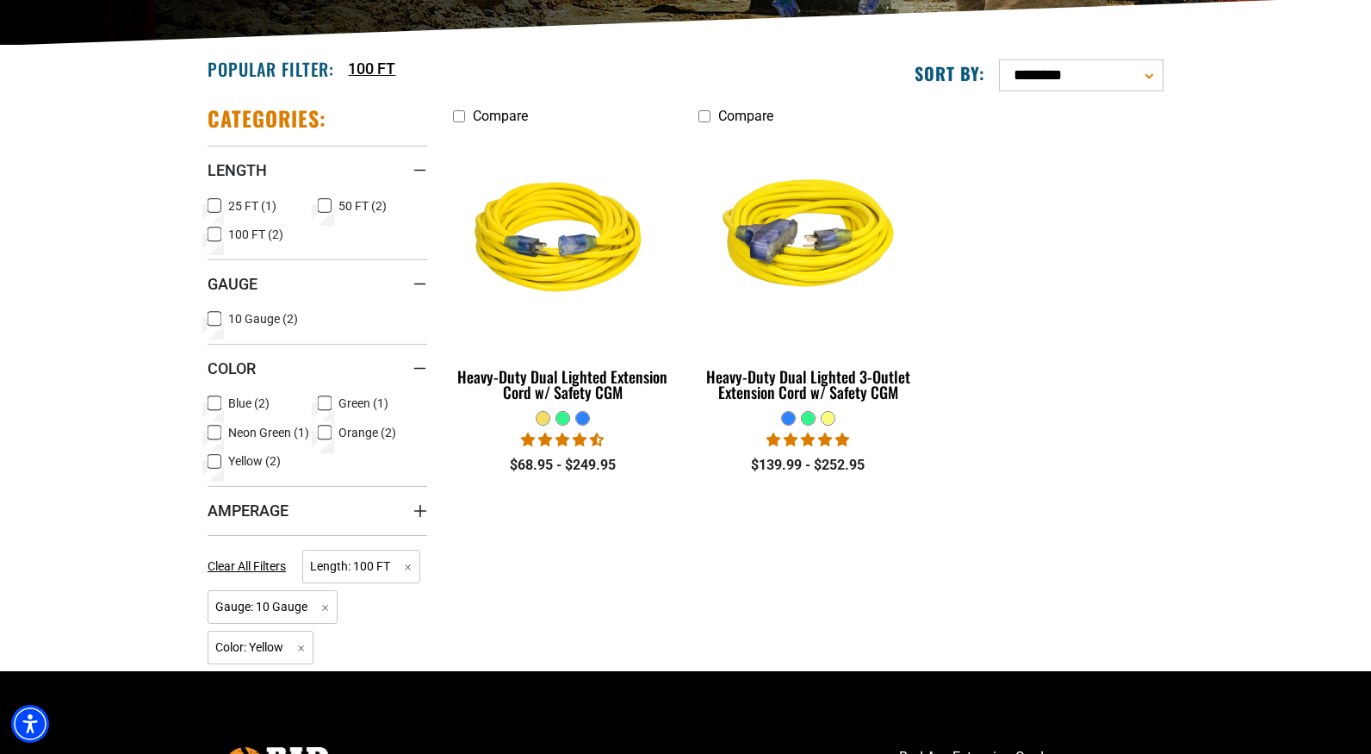
scroll to position [431, 0]
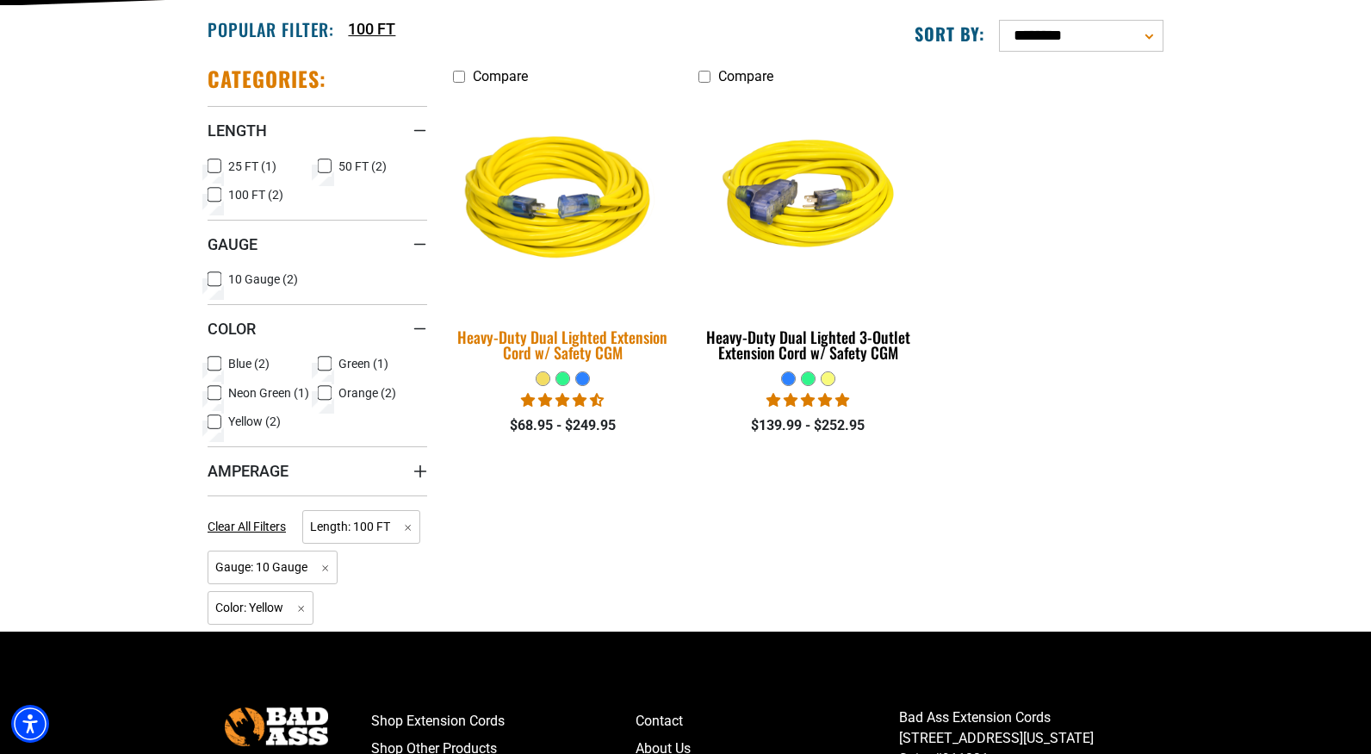
click at [580, 240] on img at bounding box center [563, 200] width 241 height 221
